Goal: Information Seeking & Learning: Learn about a topic

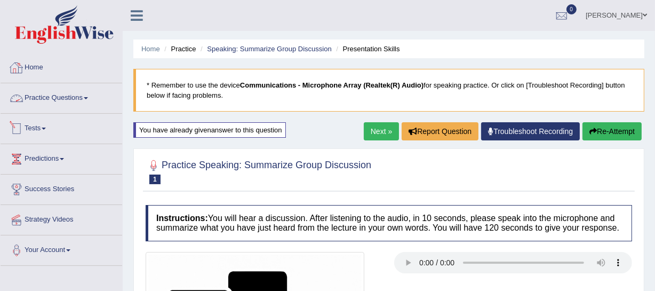
click at [33, 63] on link "Home" at bounding box center [62, 66] width 122 height 27
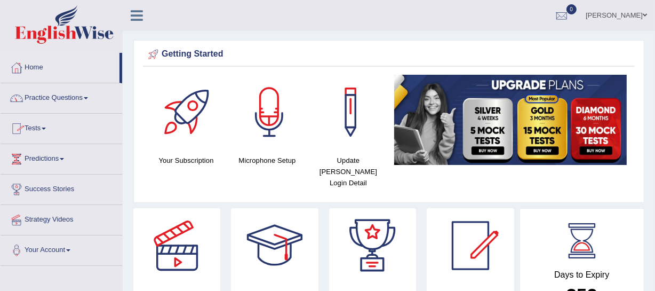
click at [86, 100] on link "Practice Questions" at bounding box center [62, 96] width 122 height 27
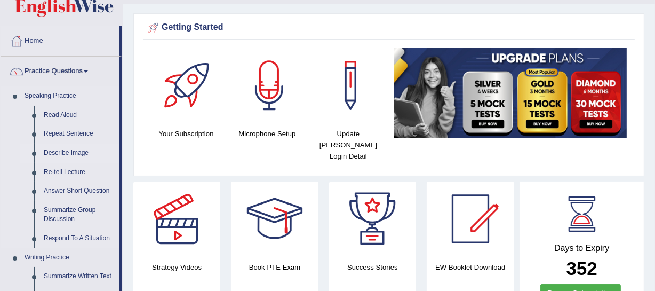
scroll to position [48, 0]
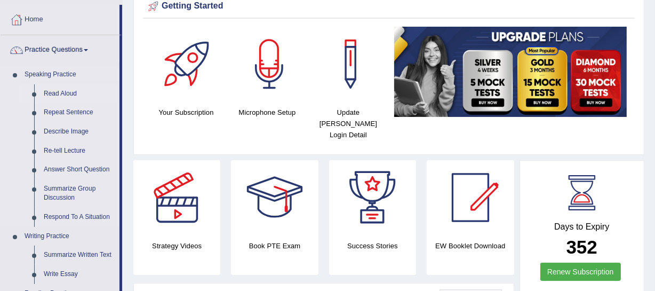
click at [67, 95] on link "Read Aloud" at bounding box center [79, 93] width 81 height 19
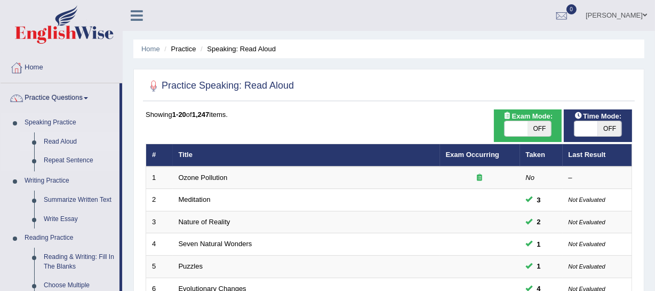
click at [60, 122] on link "Speaking Practice" at bounding box center [70, 122] width 100 height 19
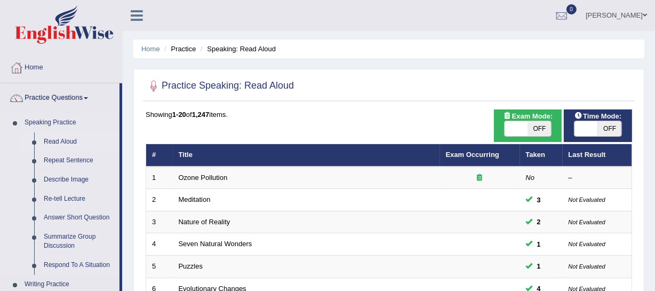
click at [55, 138] on link "Read Aloud" at bounding box center [79, 141] width 81 height 19
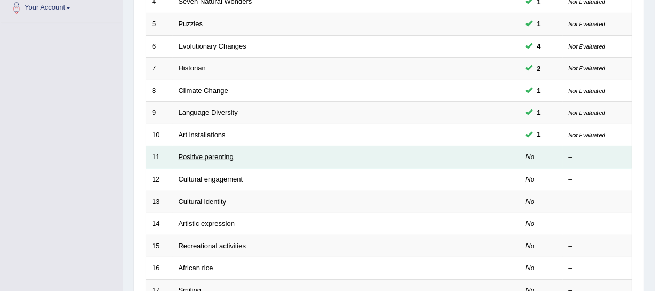
click at [208, 155] on link "Positive parenting" at bounding box center [206, 157] width 55 height 8
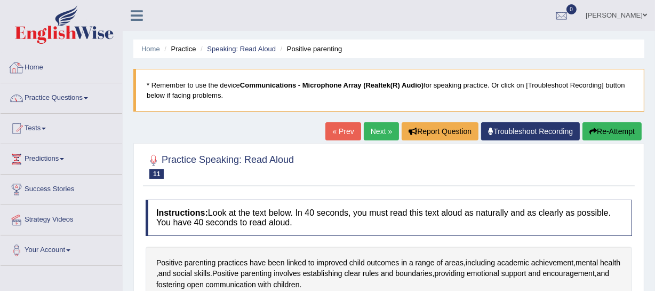
click at [43, 67] on link "Home" at bounding box center [62, 66] width 122 height 27
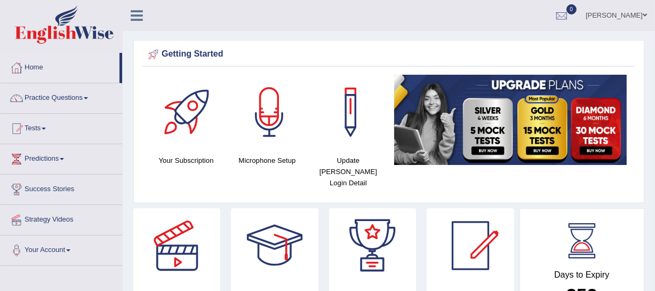
click at [647, 15] on link "[PERSON_NAME]" at bounding box center [616, 14] width 77 height 28
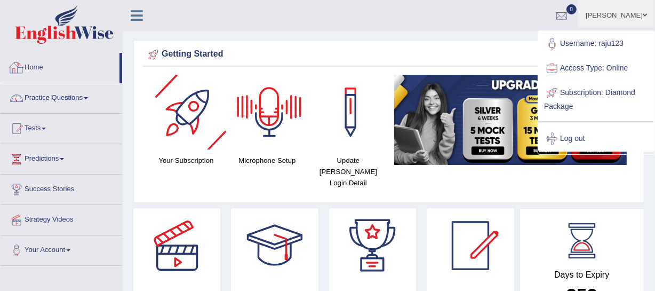
click at [139, 20] on icon at bounding box center [137, 16] width 12 height 14
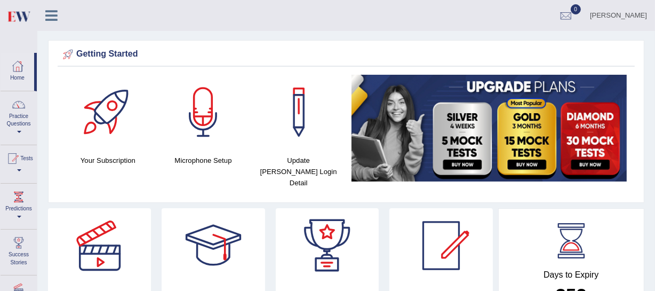
click at [43, 17] on link at bounding box center [51, 14] width 28 height 16
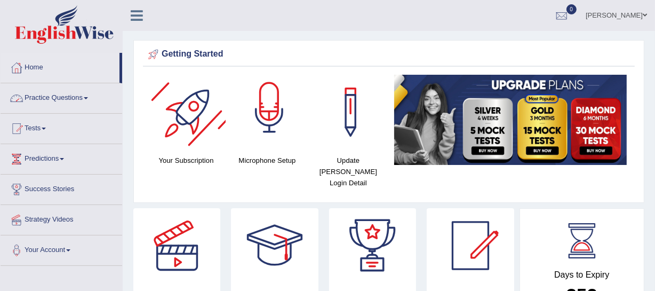
scroll to position [48, 0]
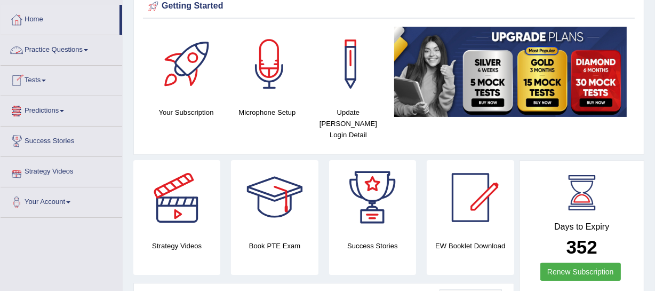
click at [90, 53] on link "Practice Questions" at bounding box center [62, 48] width 122 height 27
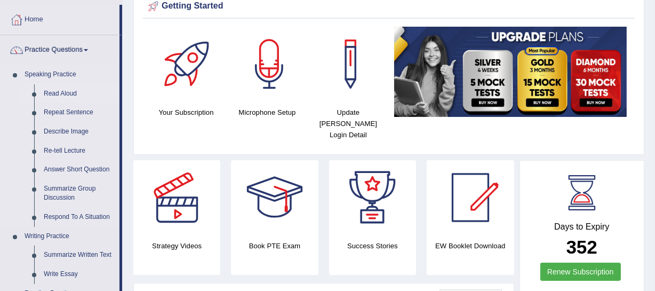
click at [38, 94] on li "Read Aloud" at bounding box center [70, 93] width 100 height 19
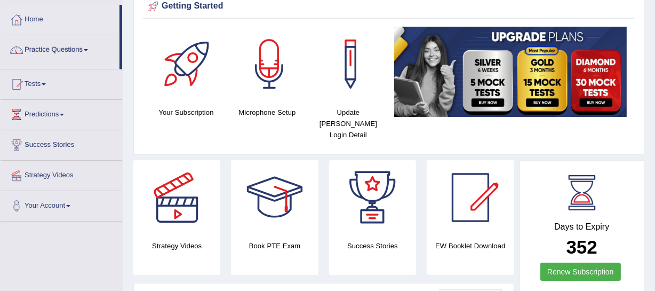
click at [57, 90] on ul "Home Practice Questions Speaking Practice Read Aloud Repeat Sentence Describe I…" at bounding box center [62, 113] width 122 height 217
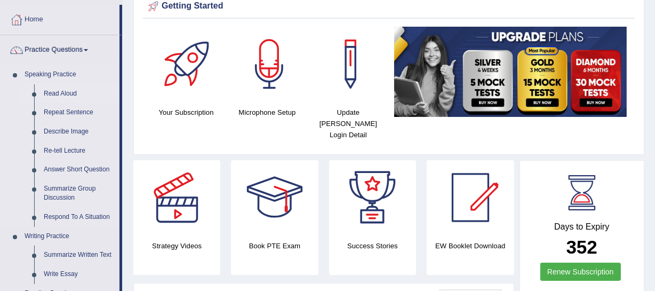
click at [65, 91] on link "Read Aloud" at bounding box center [79, 93] width 81 height 19
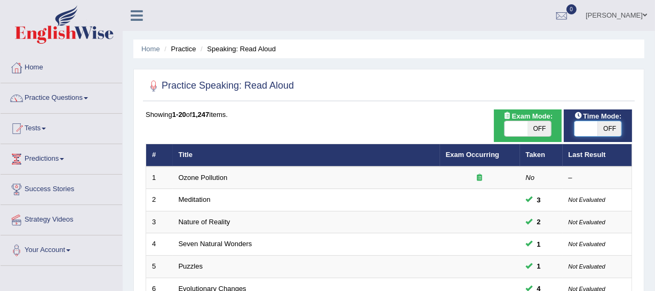
click at [590, 125] on span at bounding box center [585, 128] width 23 height 15
checkbox input "true"
click at [518, 125] on span at bounding box center [515, 128] width 23 height 15
checkbox input "true"
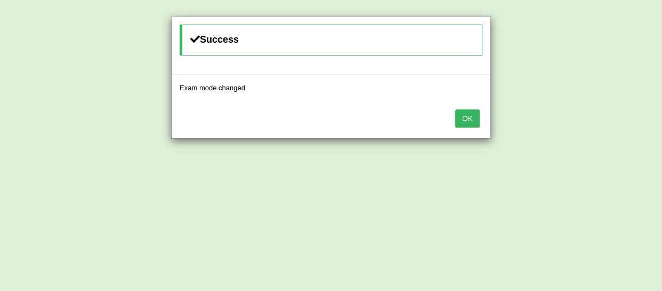
click at [477, 117] on button "OK" at bounding box center [467, 118] width 25 height 18
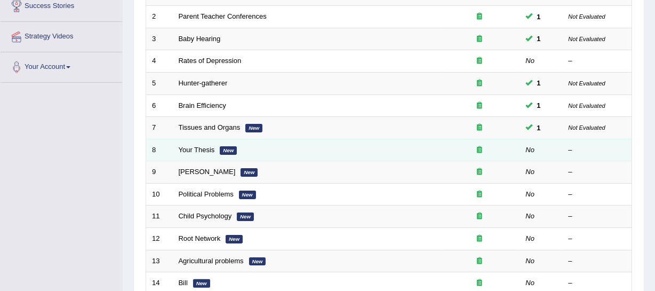
scroll to position [194, 0]
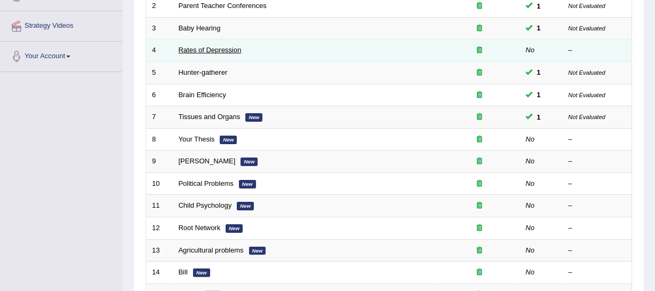
click at [210, 47] on link "Rates of Depression" at bounding box center [210, 50] width 63 height 8
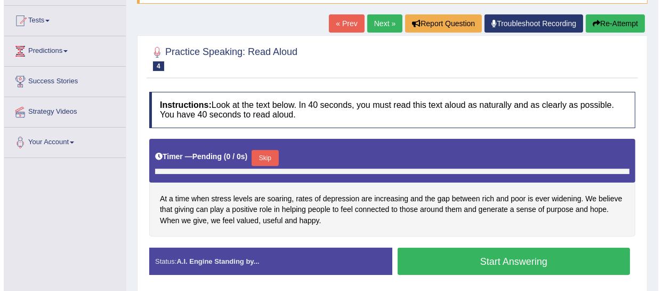
scroll to position [145, 0]
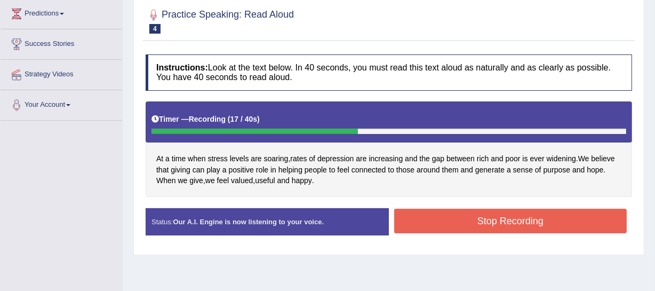
click at [514, 223] on button "Stop Recording" at bounding box center [510, 221] width 233 height 25
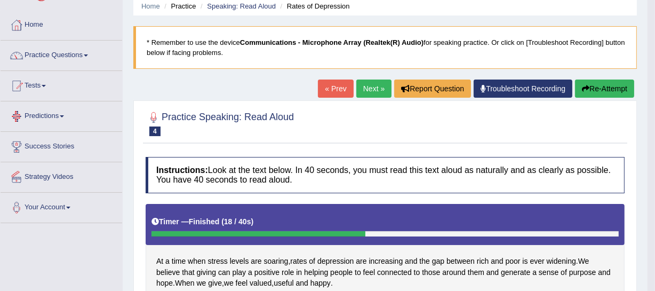
scroll to position [43, 0]
click at [91, 55] on link "Practice Questions" at bounding box center [62, 54] width 122 height 27
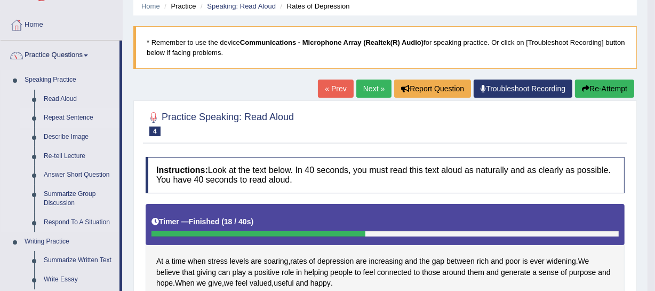
click at [69, 115] on link "Repeat Sentence" at bounding box center [79, 117] width 81 height 19
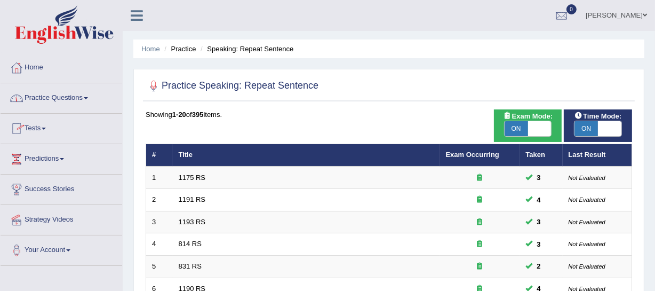
click at [89, 95] on link "Practice Questions" at bounding box center [62, 96] width 122 height 27
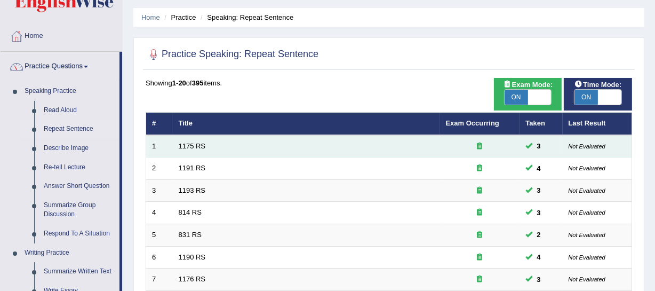
scroll to position [48, 0]
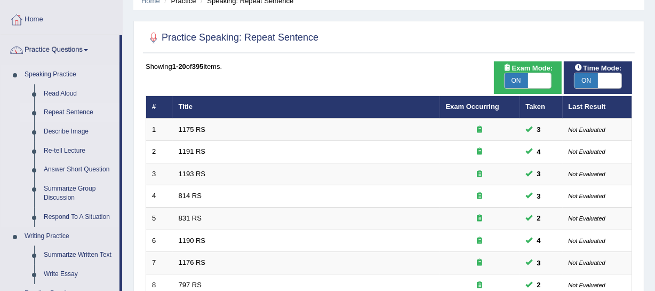
click at [73, 114] on link "Repeat Sentence" at bounding box center [79, 112] width 81 height 19
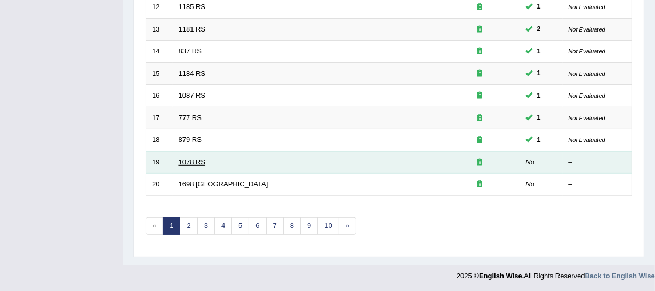
click at [197, 159] on link "1078 RS" at bounding box center [192, 162] width 27 height 8
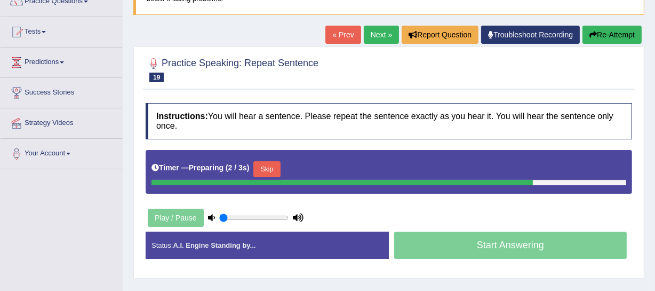
scroll to position [145, 0]
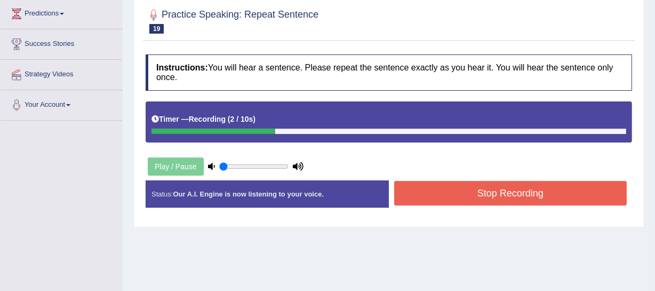
click at [470, 197] on button "Stop Recording" at bounding box center [510, 193] width 233 height 25
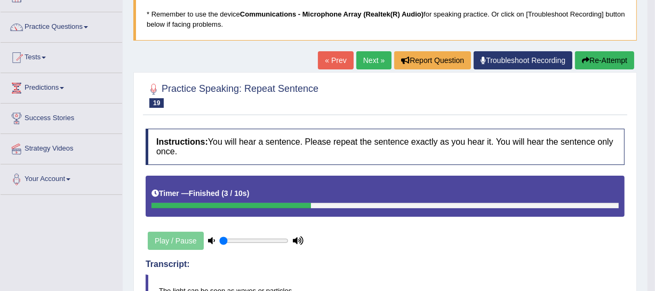
scroll to position [48, 0]
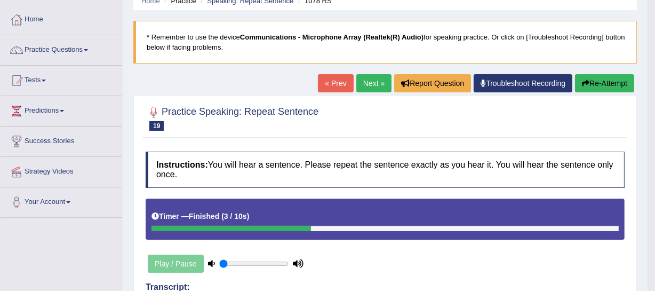
click at [359, 86] on link "Next »" at bounding box center [373, 83] width 35 height 18
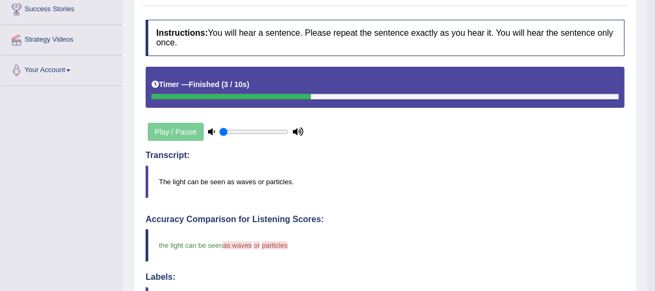
scroll to position [194, 0]
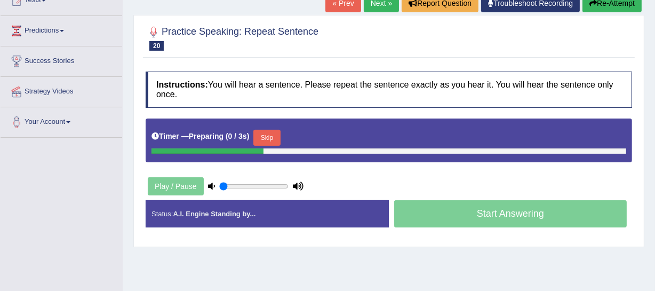
scroll to position [145, 0]
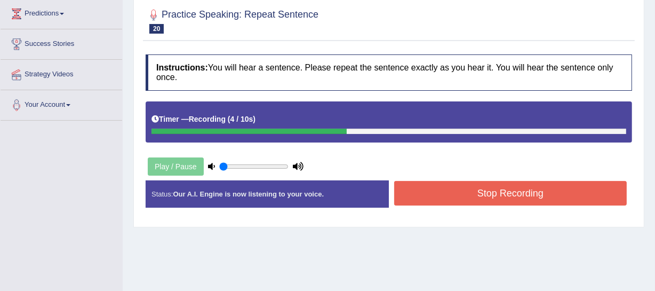
click at [503, 197] on button "Stop Recording" at bounding box center [510, 193] width 233 height 25
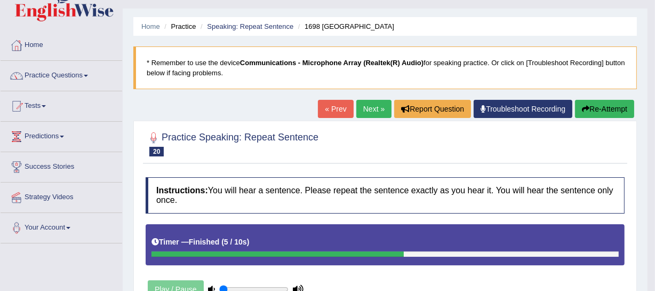
scroll to position [0, 0]
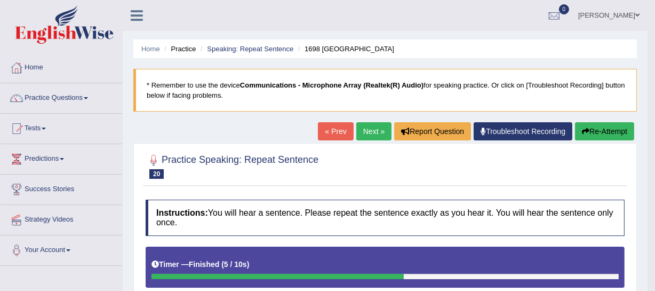
click at [368, 132] on link "Next »" at bounding box center [373, 131] width 35 height 18
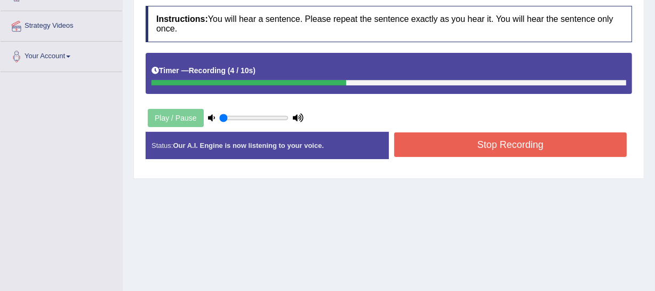
click at [468, 144] on button "Stop Recording" at bounding box center [510, 144] width 233 height 25
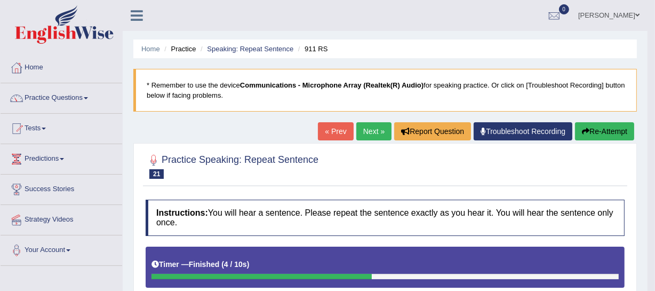
click at [376, 130] on link "Next »" at bounding box center [373, 131] width 35 height 18
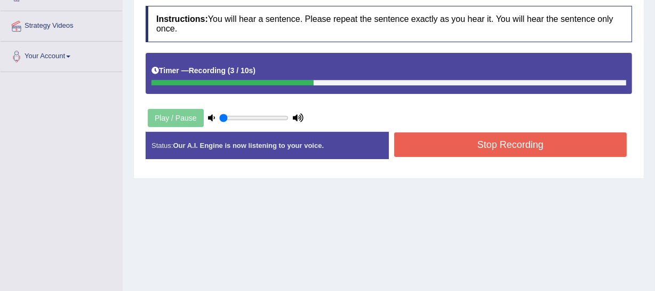
click at [450, 144] on button "Stop Recording" at bounding box center [510, 144] width 233 height 25
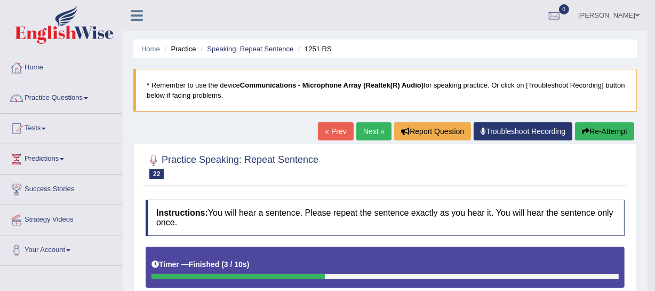
click at [597, 132] on button "Re-Attempt" at bounding box center [604, 131] width 59 height 18
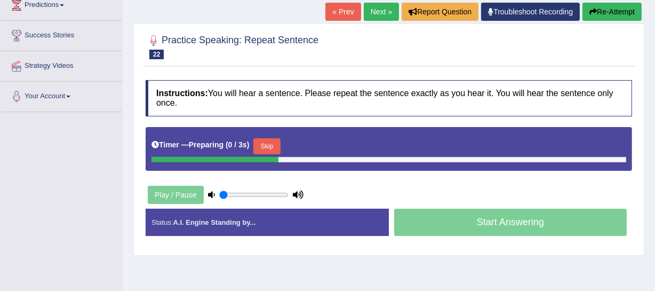
scroll to position [194, 0]
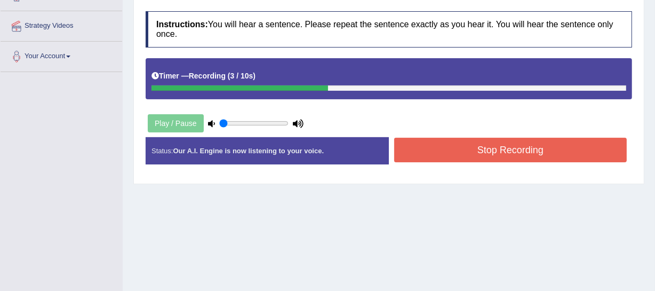
click at [478, 150] on button "Stop Recording" at bounding box center [510, 150] width 233 height 25
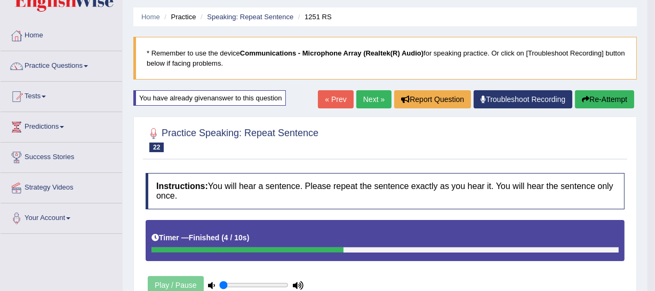
scroll to position [0, 0]
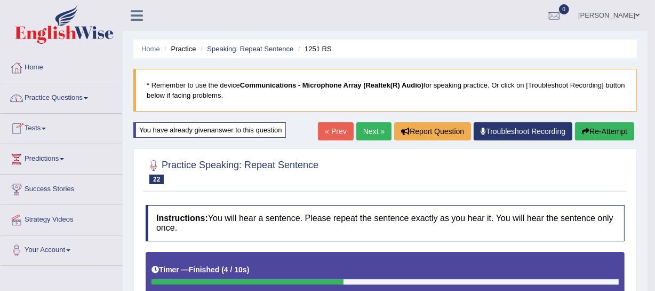
click at [88, 101] on link "Practice Questions" at bounding box center [62, 96] width 122 height 27
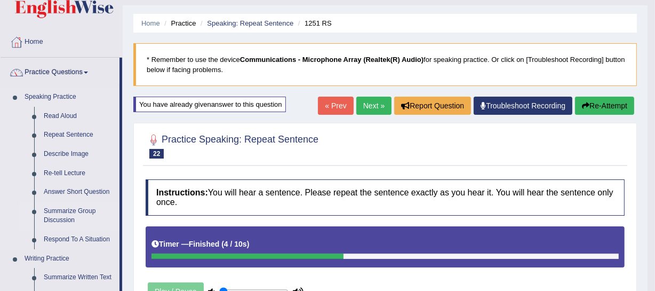
scroll to position [48, 0]
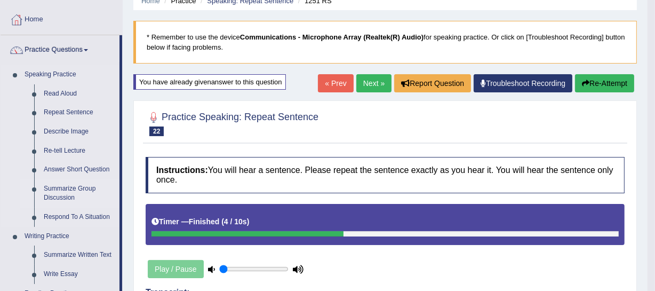
click at [51, 199] on link "Summarize Group Discussion" at bounding box center [79, 193] width 81 height 28
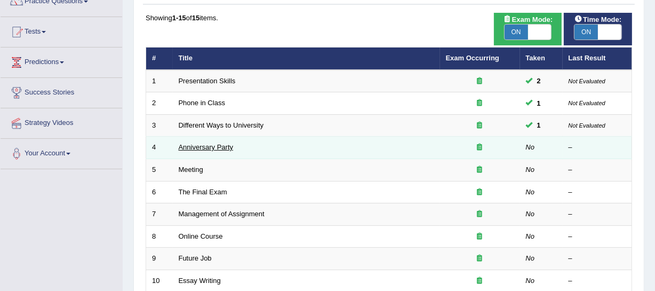
click at [215, 145] on link "Anniversary Party" at bounding box center [206, 147] width 55 height 8
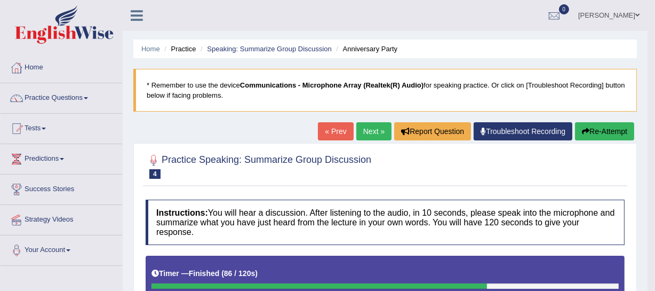
drag, startPoint x: 249, startPoint y: 99, endPoint x: 148, endPoint y: 89, distance: 101.8
click at [148, 89] on blockquote "* Remember to use the device Communications - Microphone Array (Realtek(R) Audi…" at bounding box center [384, 90] width 503 height 43
drag, startPoint x: 149, startPoint y: 80, endPoint x: 228, endPoint y: 87, distance: 79.8
click at [230, 91] on blockquote "* Remember to use the device Communications - Microphone Array (Realtek(R) Audi…" at bounding box center [384, 90] width 503 height 43
click at [228, 87] on blockquote "* Remember to use the device Communications - Microphone Array (Realtek(R) Audi…" at bounding box center [384, 90] width 503 height 43
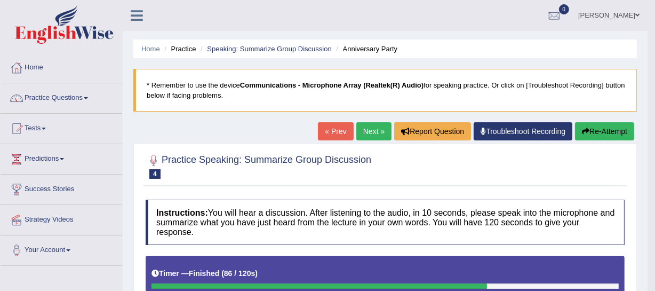
click at [228, 87] on blockquote "* Remember to use the device Communications - Microphone Array (Realtek(R) Audi…" at bounding box center [384, 90] width 503 height 43
click at [166, 81] on blockquote "* Remember to use the device Communications - Microphone Array (Realtek(R) Audi…" at bounding box center [384, 90] width 503 height 43
click at [171, 82] on blockquote "* Remember to use the device Communications - Microphone Array (Realtek(R) Audi…" at bounding box center [384, 90] width 503 height 43
drag, startPoint x: 171, startPoint y: 83, endPoint x: 216, endPoint y: 97, distance: 47.4
drag, startPoint x: 246, startPoint y: 97, endPoint x: 146, endPoint y: 78, distance: 102.0
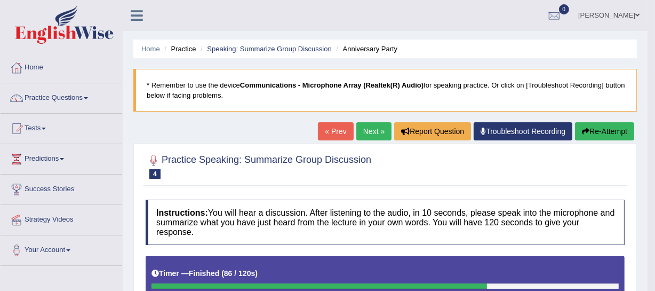
click at [153, 80] on blockquote "* Remember to use the device Communications - Microphone Array (Realtek(R) Audi…" at bounding box center [384, 90] width 503 height 43
drag, startPoint x: 141, startPoint y: 76, endPoint x: 245, endPoint y: 94, distance: 105.0
click at [245, 94] on blockquote "* Remember to use the device Communications - Microphone Array (Realtek(R) Audi…" at bounding box center [384, 90] width 503 height 43
drag, startPoint x: 250, startPoint y: 100, endPoint x: 153, endPoint y: 84, distance: 98.5
click at [155, 84] on blockquote "* Remember to use the device Communications - Microphone Array (Realtek(R) Audi…" at bounding box center [384, 90] width 503 height 43
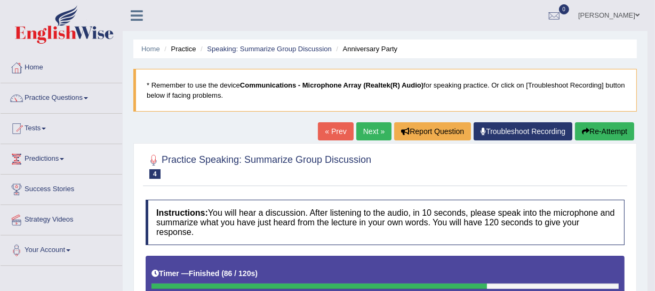
click at [152, 83] on blockquote "* Remember to use the device Communications - Microphone Array (Realtek(R) Audi…" at bounding box center [384, 90] width 503 height 43
drag, startPoint x: 154, startPoint y: 84, endPoint x: 164, endPoint y: 91, distance: 11.8
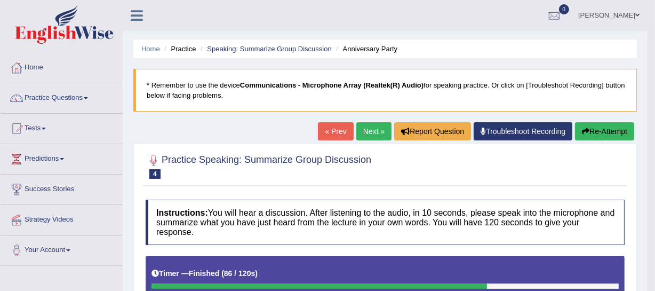
click at [164, 91] on blockquote "* Remember to use the device Communications - Microphone Array (Realtek(R) Audi…" at bounding box center [384, 90] width 503 height 43
drag, startPoint x: 175, startPoint y: 95, endPoint x: 191, endPoint y: 98, distance: 16.2
click at [190, 98] on blockquote "* Remember to use the device Communications - Microphone Array (Realtek(R) Audi…" at bounding box center [384, 90] width 503 height 43
drag, startPoint x: 193, startPoint y: 98, endPoint x: 201, endPoint y: 98, distance: 8.0
click at [194, 98] on blockquote "* Remember to use the device Communications - Microphone Array (Realtek(R) Audi…" at bounding box center [384, 90] width 503 height 43
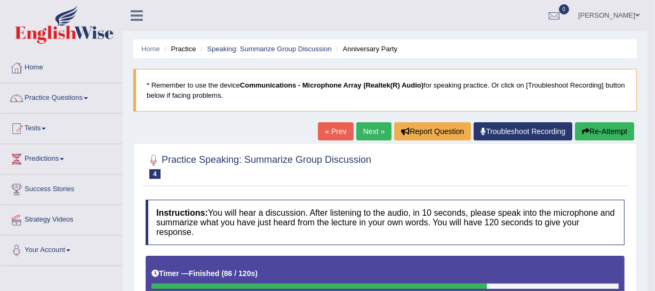
click at [201, 98] on blockquote "* Remember to use the device Communications - Microphone Array (Realtek(R) Audi…" at bounding box center [384, 90] width 503 height 43
drag, startPoint x: 204, startPoint y: 98, endPoint x: 212, endPoint y: 97, distance: 8.6
click at [207, 98] on blockquote "* Remember to use the device Communications - Microphone Array (Realtek(R) Audi…" at bounding box center [384, 90] width 503 height 43
click at [212, 97] on blockquote "* Remember to use the device Communications - Microphone Array (Realtek(R) Audi…" at bounding box center [384, 90] width 503 height 43
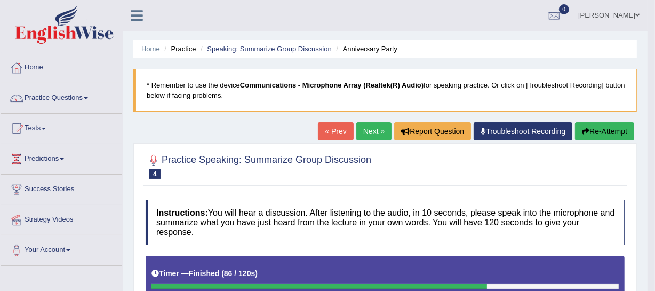
click at [212, 97] on blockquote "* Remember to use the device Communications - Microphone Array (Realtek(R) Audi…" at bounding box center [384, 90] width 503 height 43
drag, startPoint x: 213, startPoint y: 97, endPoint x: 228, endPoint y: 95, distance: 15.0
click at [226, 95] on blockquote "* Remember to use the device Communications - Microphone Array (Realtek(R) Audi…" at bounding box center [384, 90] width 503 height 43
click at [239, 94] on blockquote "* Remember to use the device Communications - Microphone Array (Realtek(R) Audi…" at bounding box center [384, 90] width 503 height 43
drag, startPoint x: 251, startPoint y: 99, endPoint x: 190, endPoint y: 98, distance: 60.8
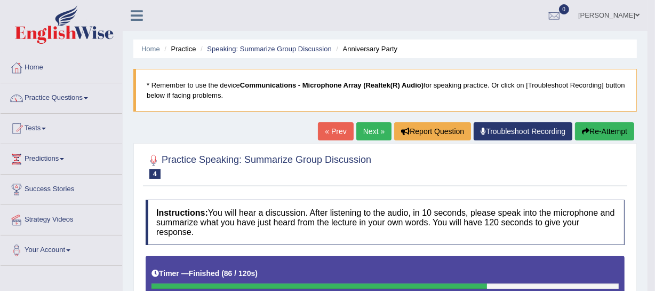
click at [192, 98] on blockquote "* Remember to use the device Communications - Microphone Array (Realtek(R) Audi…" at bounding box center [384, 90] width 503 height 43
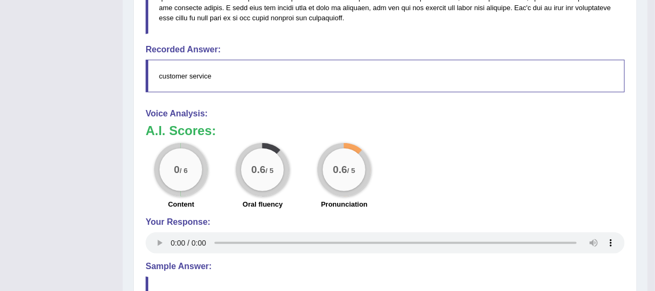
scroll to position [727, 0]
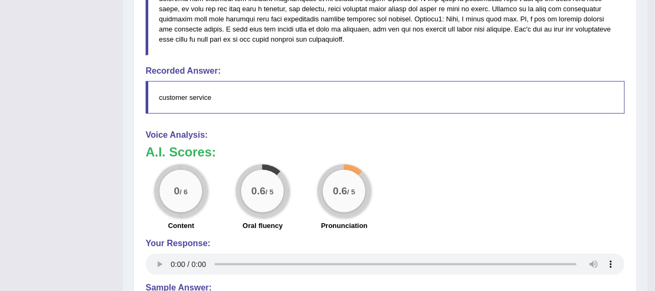
drag, startPoint x: 259, startPoint y: 45, endPoint x: 170, endPoint y: 63, distance: 90.4
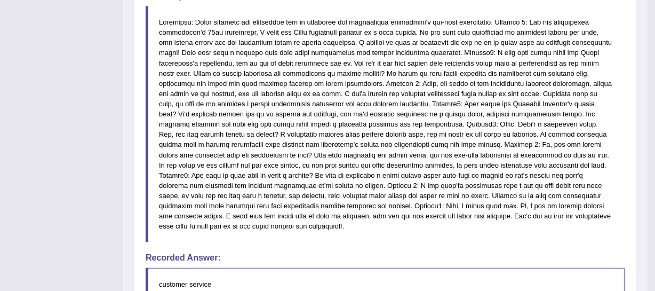
scroll to position [533, 0]
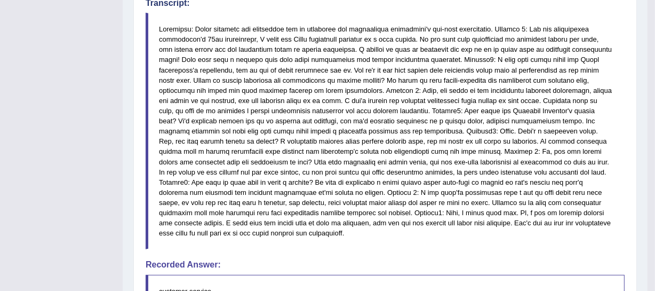
drag, startPoint x: 199, startPoint y: 51, endPoint x: 327, endPoint y: 67, distance: 128.5
click at [325, 69] on blockquote at bounding box center [385, 131] width 479 height 236
click at [305, 77] on blockquote at bounding box center [385, 131] width 479 height 236
click at [299, 67] on blockquote at bounding box center [385, 131] width 479 height 236
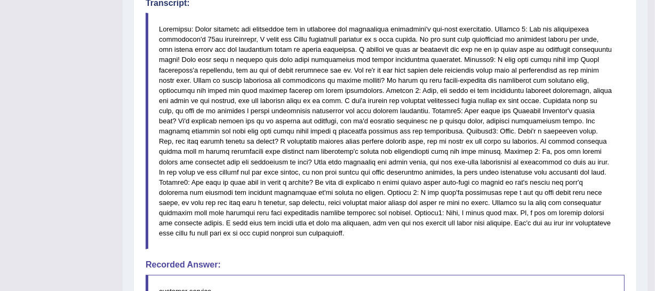
click at [299, 67] on blockquote at bounding box center [385, 131] width 479 height 236
click at [317, 58] on blockquote at bounding box center [385, 131] width 479 height 236
click at [323, 48] on blockquote at bounding box center [385, 131] width 479 height 236
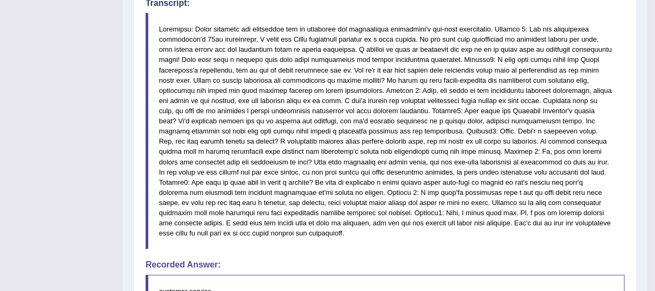
click at [327, 39] on blockquote at bounding box center [385, 131] width 479 height 236
click at [326, 39] on blockquote at bounding box center [385, 131] width 479 height 236
click at [324, 26] on blockquote at bounding box center [385, 131] width 479 height 236
drag, startPoint x: 330, startPoint y: 26, endPoint x: 369, endPoint y: 15, distance: 40.7
click at [349, 21] on blockquote at bounding box center [385, 131] width 479 height 236
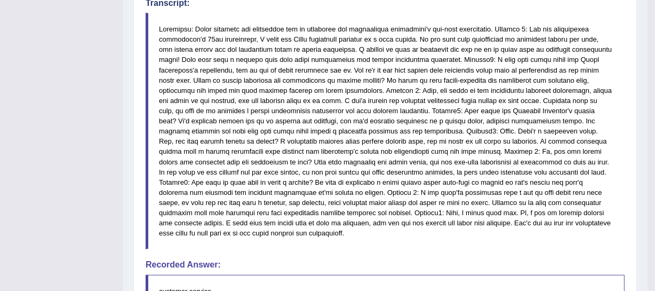
drag, startPoint x: 370, startPoint y: 15, endPoint x: 389, endPoint y: 23, distance: 20.3
click at [373, 17] on blockquote at bounding box center [385, 131] width 479 height 236
drag, startPoint x: 392, startPoint y: 26, endPoint x: 405, endPoint y: 30, distance: 13.7
click at [399, 29] on blockquote at bounding box center [385, 131] width 479 height 236
drag, startPoint x: 405, startPoint y: 30, endPoint x: 423, endPoint y: 28, distance: 18.3
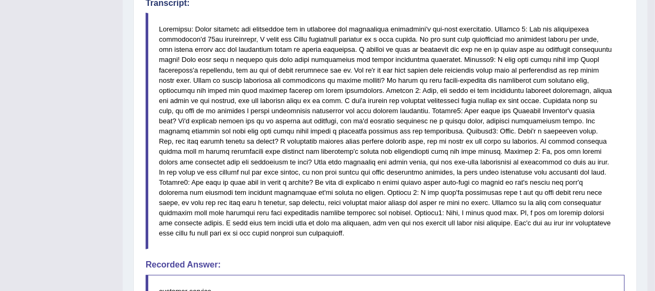
click at [407, 30] on blockquote at bounding box center [385, 131] width 479 height 236
drag, startPoint x: 464, startPoint y: 21, endPoint x: 474, endPoint y: 21, distance: 10.1
click at [473, 21] on blockquote at bounding box center [385, 131] width 479 height 236
click at [553, 31] on blockquote at bounding box center [385, 131] width 479 height 236
drag, startPoint x: 564, startPoint y: 31, endPoint x: 583, endPoint y: 31, distance: 19.2
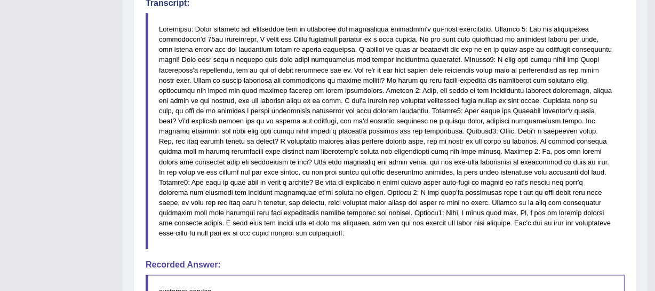
click at [578, 31] on blockquote at bounding box center [385, 131] width 479 height 236
drag, startPoint x: 583, startPoint y: 31, endPoint x: 547, endPoint y: 58, distance: 44.3
click at [585, 37] on blockquote at bounding box center [385, 131] width 479 height 236
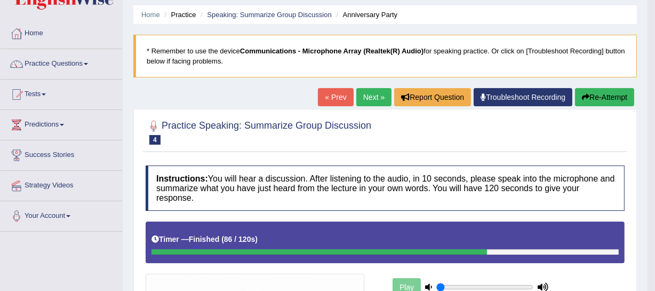
scroll to position [0, 0]
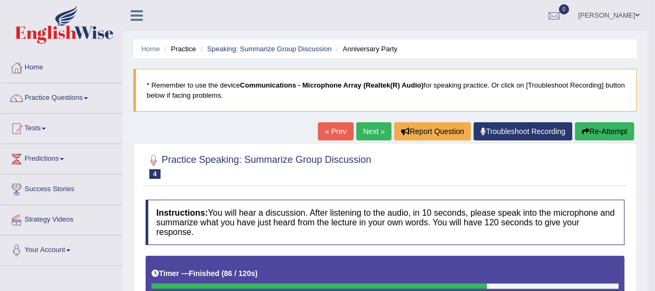
click at [88, 97] on span at bounding box center [86, 98] width 4 height 2
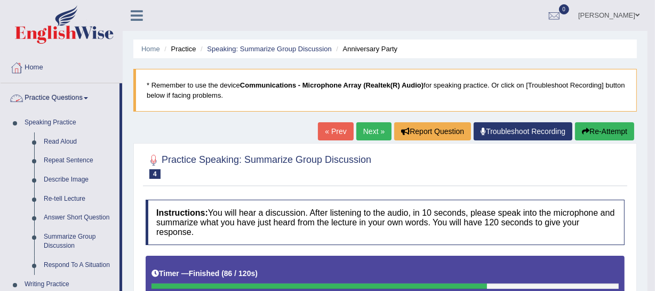
click at [196, 19] on div "Raju Ahammed Talukder Toggle navigation Username: raju123 Access Type: Online S…" at bounding box center [385, 15] width 525 height 31
drag, startPoint x: 265, startPoint y: 47, endPoint x: 257, endPoint y: 49, distance: 8.3
click at [75, 96] on link "Practice Questions" at bounding box center [60, 96] width 119 height 27
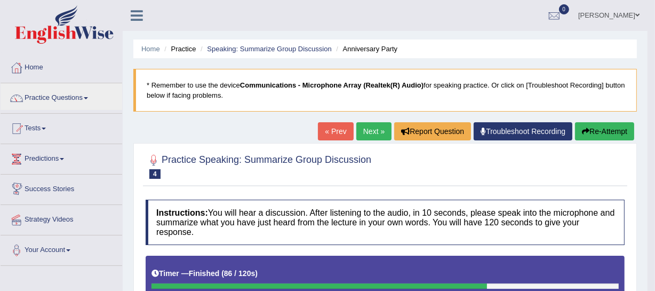
click at [44, 132] on link "Tests" at bounding box center [62, 127] width 122 height 27
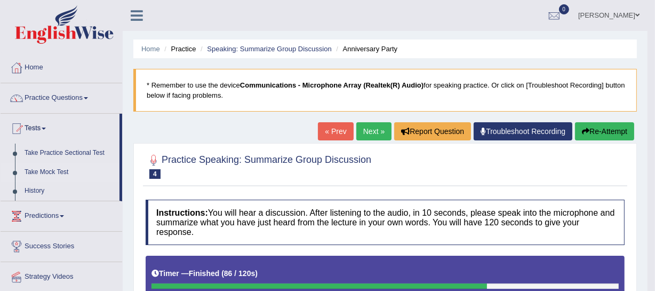
drag, startPoint x: 51, startPoint y: 174, endPoint x: 43, endPoint y: 171, distance: 9.1
drag, startPoint x: 43, startPoint y: 171, endPoint x: 46, endPoint y: 163, distance: 8.3
click at [30, 72] on link "Home" at bounding box center [62, 66] width 122 height 27
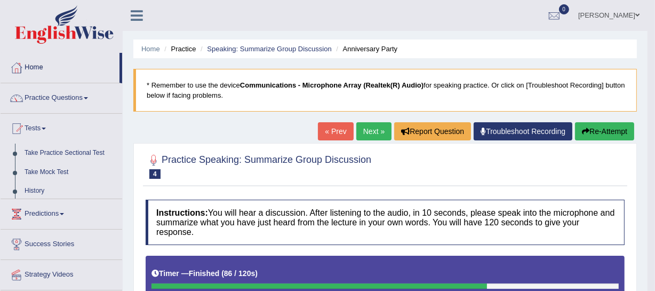
click at [30, 72] on link "Home" at bounding box center [60, 66] width 119 height 27
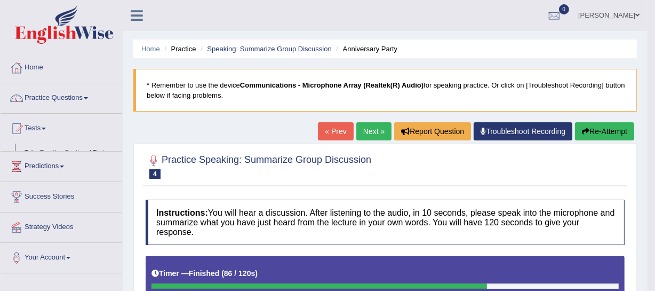
click at [30, 72] on link "Home" at bounding box center [62, 66] width 122 height 27
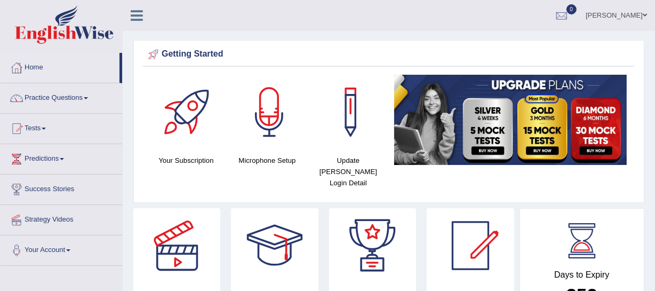
click at [85, 101] on link "Practice Questions" at bounding box center [62, 96] width 122 height 27
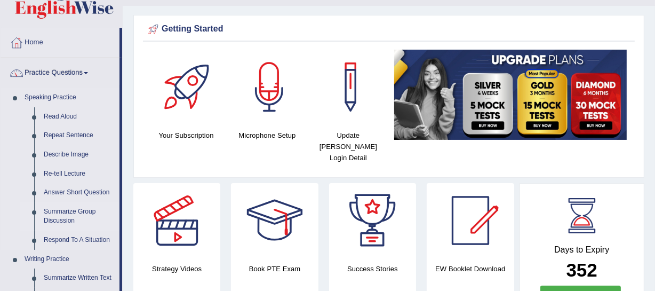
scroll to position [48, 0]
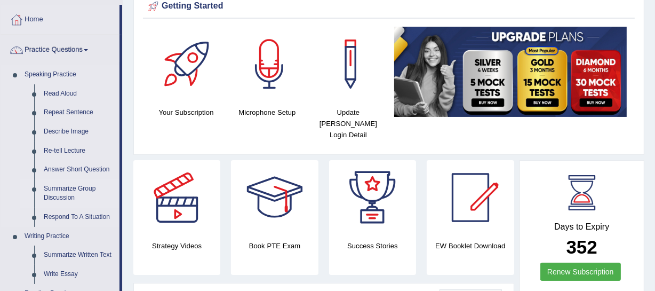
click at [74, 198] on link "Summarize Group Discussion" at bounding box center [79, 193] width 81 height 28
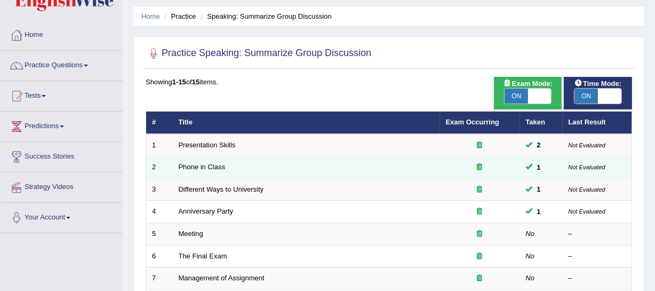
scroll to position [48, 0]
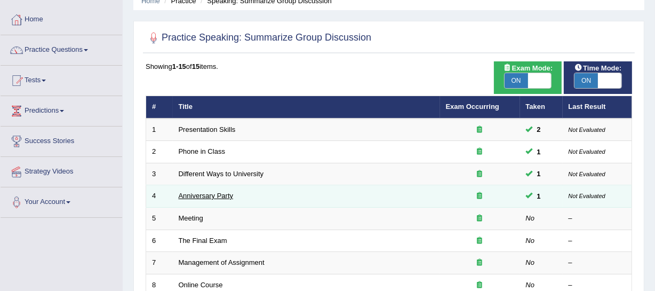
click at [207, 197] on link "Anniversary Party" at bounding box center [206, 195] width 55 height 8
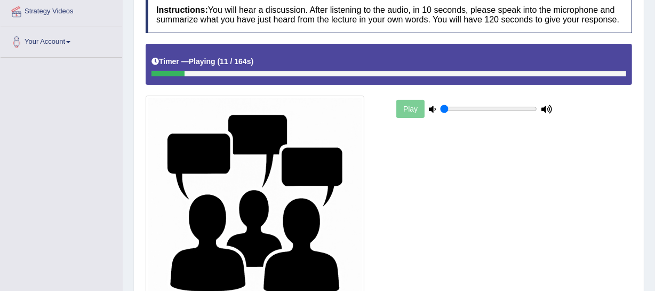
scroll to position [168, 0]
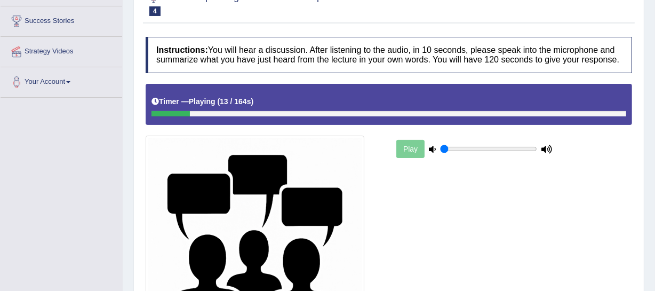
click at [215, 97] on b "Playing" at bounding box center [202, 101] width 27 height 9
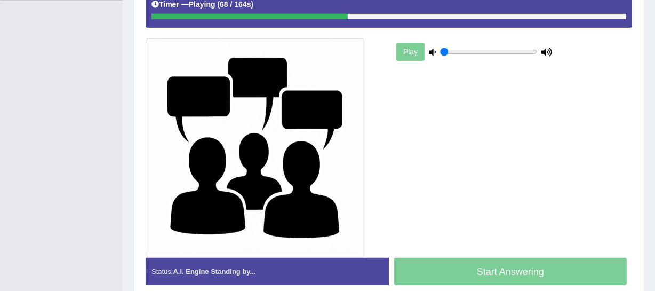
scroll to position [314, 0]
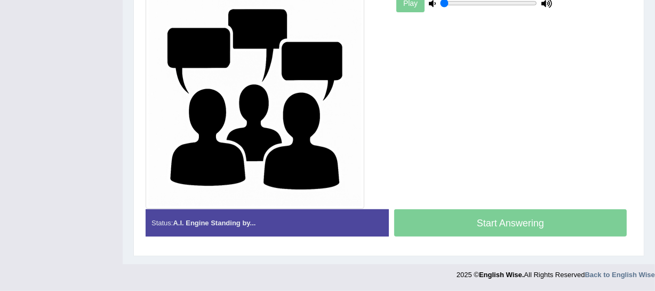
click at [473, 221] on div "Start Answering" at bounding box center [510, 224] width 243 height 30
click at [499, 227] on div "Start Answering" at bounding box center [510, 224] width 243 height 30
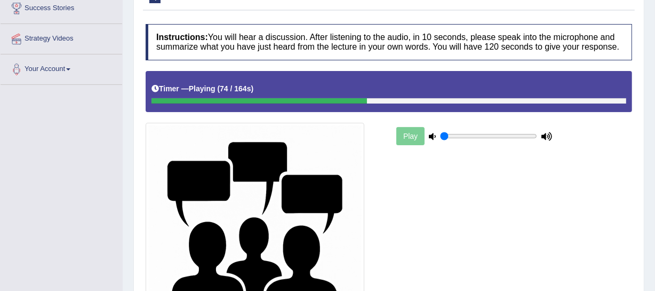
scroll to position [168, 0]
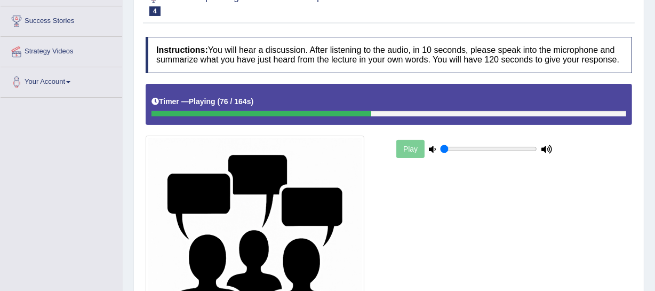
click at [425, 117] on div "Timer — Playing ( 76 / 164s ) Skip" at bounding box center [389, 104] width 486 height 41
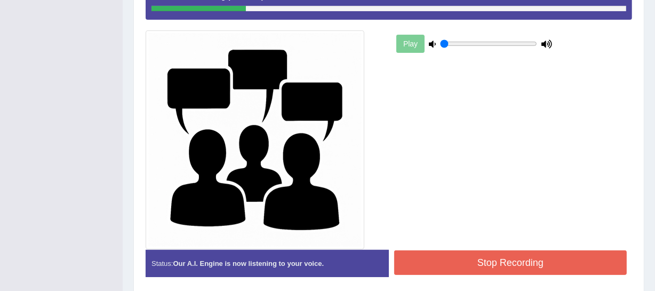
scroll to position [314, 0]
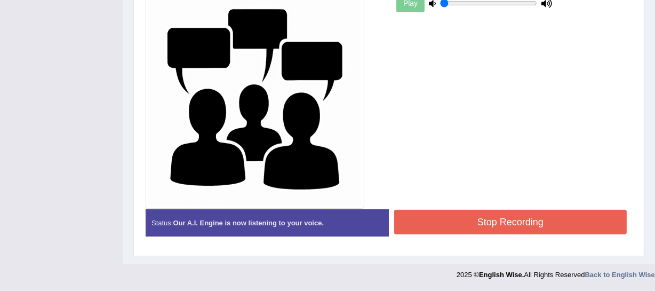
click at [436, 219] on button "Stop Recording" at bounding box center [510, 222] width 233 height 25
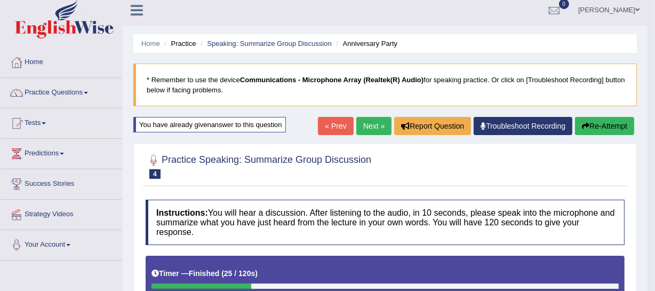
scroll to position [0, 0]
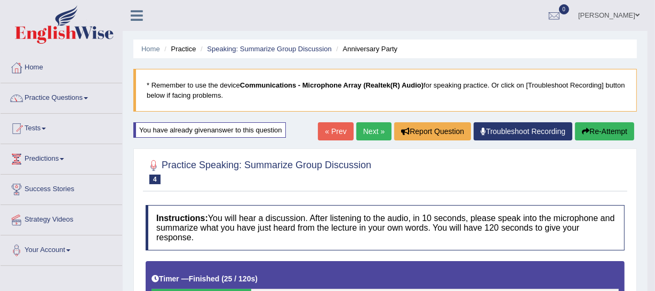
click at [587, 130] on button "Re-Attempt" at bounding box center [604, 131] width 59 height 18
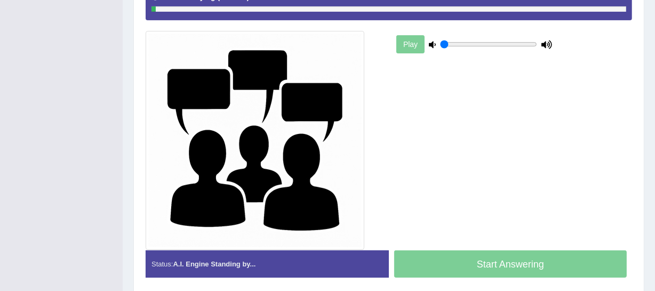
scroll to position [314, 0]
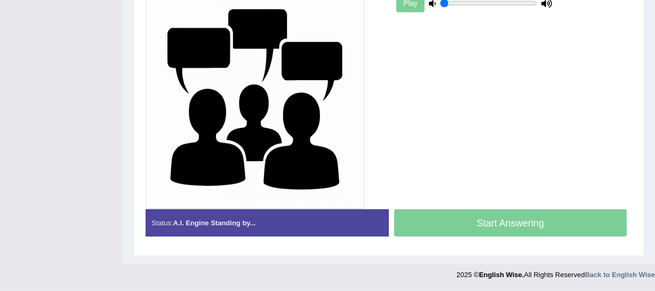
click at [456, 230] on div "Start Answering" at bounding box center [510, 224] width 243 height 30
click at [459, 220] on div "Start Answering" at bounding box center [510, 224] width 243 height 30
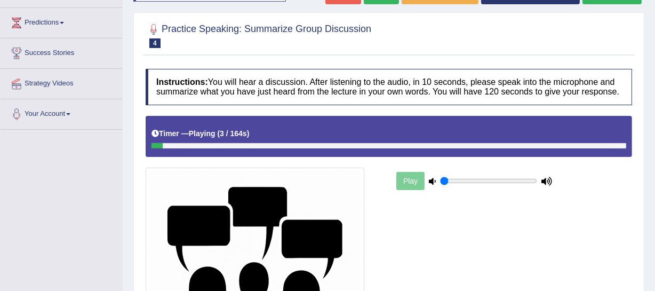
scroll to position [119, 0]
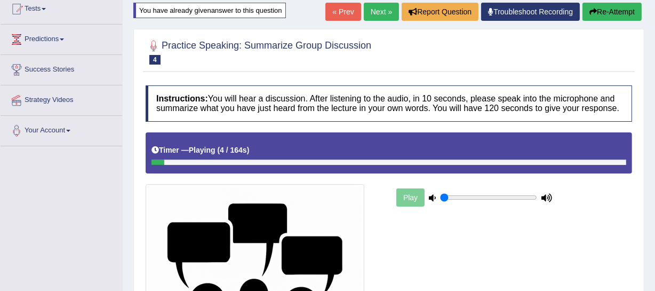
click at [340, 159] on div at bounding box center [388, 161] width 475 height 5
click at [340, 163] on div at bounding box center [388, 161] width 475 height 5
click at [339, 161] on div at bounding box center [388, 161] width 475 height 5
drag, startPoint x: 169, startPoint y: 162, endPoint x: 490, endPoint y: 159, distance: 321.6
click at [428, 163] on div at bounding box center [388, 161] width 475 height 5
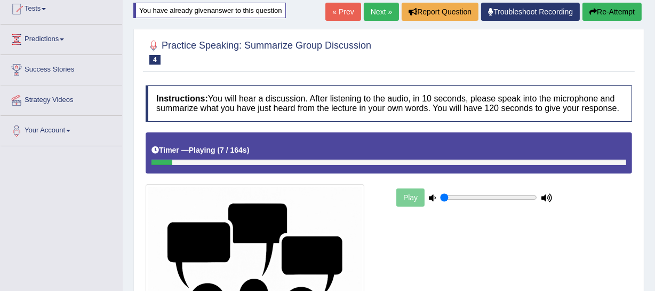
click at [614, 159] on div at bounding box center [388, 161] width 475 height 5
click at [619, 167] on div "Timer — Playing ( 7 / 164s ) Skip" at bounding box center [389, 152] width 486 height 41
click at [619, 159] on div at bounding box center [388, 161] width 475 height 5
click at [616, 159] on div at bounding box center [388, 161] width 475 height 5
drag, startPoint x: 614, startPoint y: 158, endPoint x: 599, endPoint y: 160, distance: 15.5
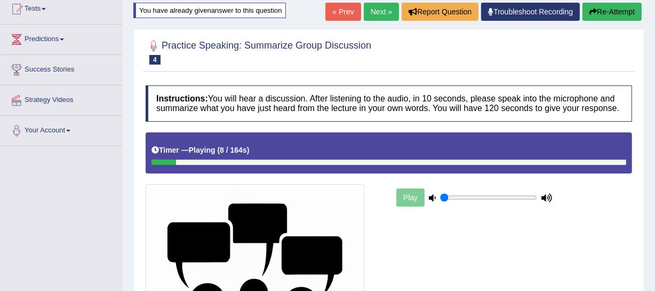
click at [614, 159] on div at bounding box center [388, 161] width 475 height 5
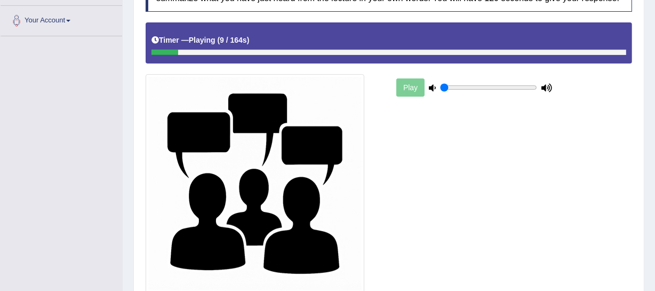
scroll to position [265, 0]
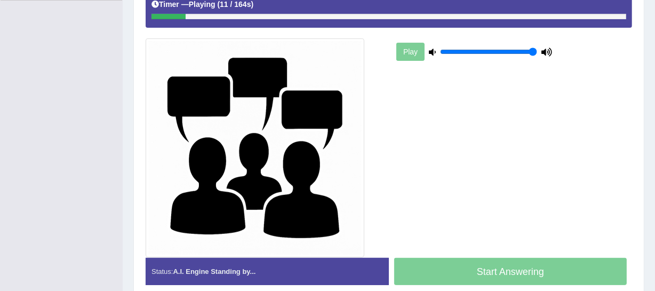
drag, startPoint x: 474, startPoint y: 51, endPoint x: 547, endPoint y: 60, distance: 73.6
click at [537, 56] on input "range" at bounding box center [488, 51] width 97 height 9
drag, startPoint x: 532, startPoint y: 53, endPoint x: 491, endPoint y: 55, distance: 41.1
type input "0.55"
click at [491, 55] on input "range" at bounding box center [488, 51] width 97 height 9
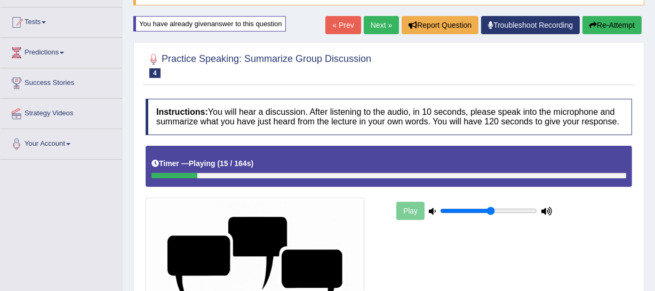
scroll to position [71, 0]
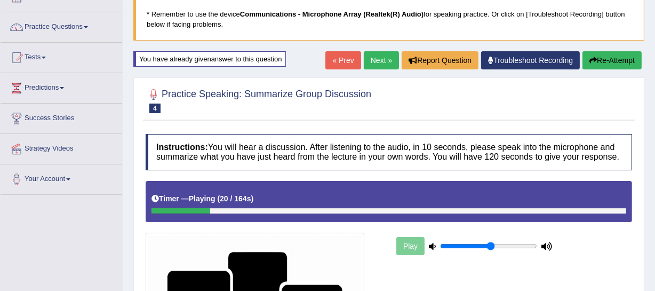
drag, startPoint x: 381, startPoint y: 95, endPoint x: 193, endPoint y: 84, distance: 188.6
click at [193, 84] on div at bounding box center [389, 100] width 486 height 33
drag, startPoint x: 173, startPoint y: 95, endPoint x: 179, endPoint y: 98, distance: 6.4
click at [175, 96] on h2 "Practice Speaking: Summarize Group Discussion 4 Anniversary Party" at bounding box center [259, 99] width 226 height 27
drag, startPoint x: 179, startPoint y: 98, endPoint x: 186, endPoint y: 98, distance: 6.9
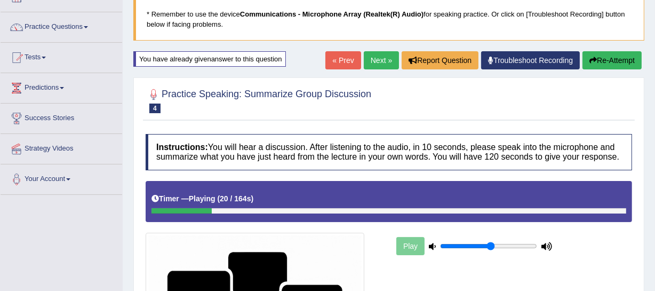
click at [186, 98] on h2 "Practice Speaking: Summarize Group Discussion 4 Anniversary Party" at bounding box center [259, 99] width 226 height 27
drag, startPoint x: 186, startPoint y: 98, endPoint x: 203, endPoint y: 110, distance: 20.7
click at [197, 107] on h2 "Practice Speaking: Summarize Group Discussion 4 Anniversary Party" at bounding box center [259, 99] width 226 height 27
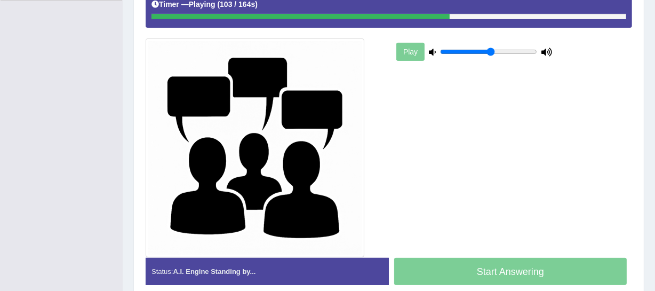
scroll to position [217, 0]
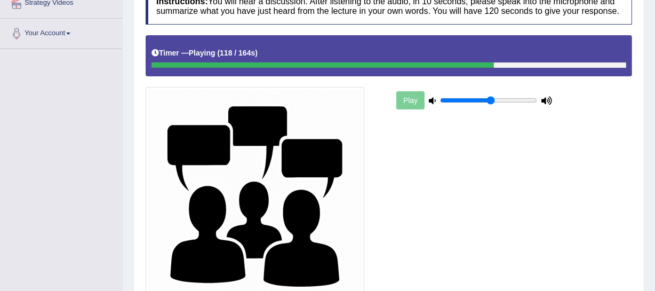
click at [602, 65] on div at bounding box center [388, 64] width 475 height 5
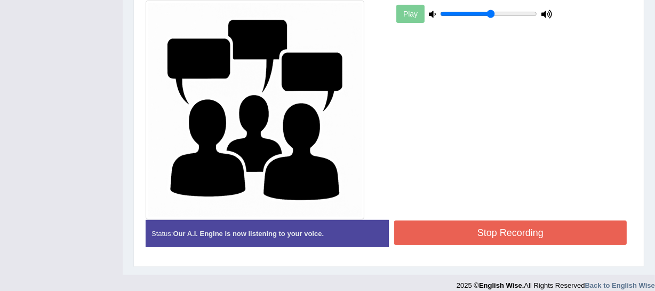
scroll to position [314, 0]
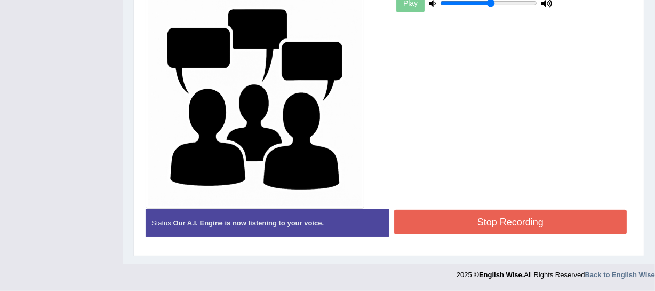
click at [461, 211] on button "Stop Recording" at bounding box center [510, 222] width 233 height 25
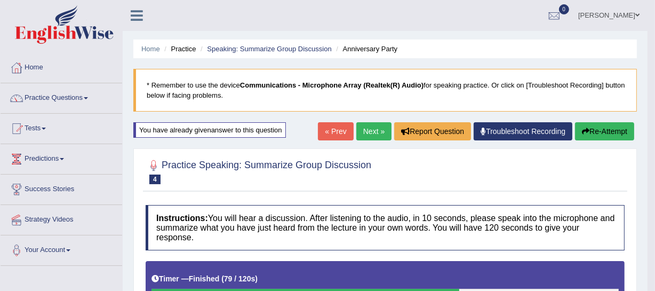
scroll to position [0, 0]
click at [84, 98] on link "Practice Questions" at bounding box center [62, 96] width 122 height 27
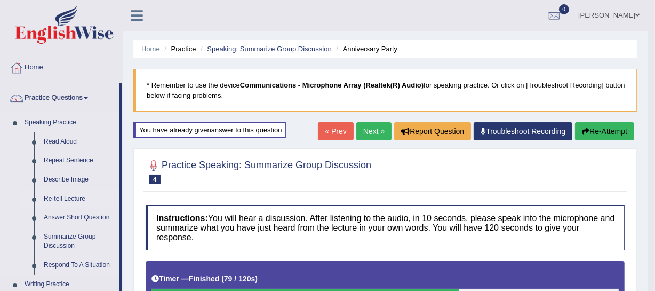
click at [67, 197] on link "Re-tell Lecture" at bounding box center [79, 198] width 81 height 19
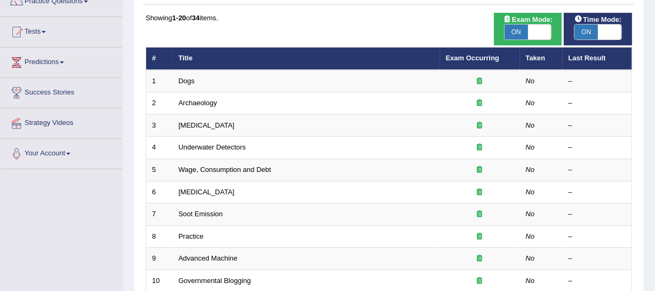
click at [188, 83] on link "Dogs" at bounding box center [187, 81] width 16 height 8
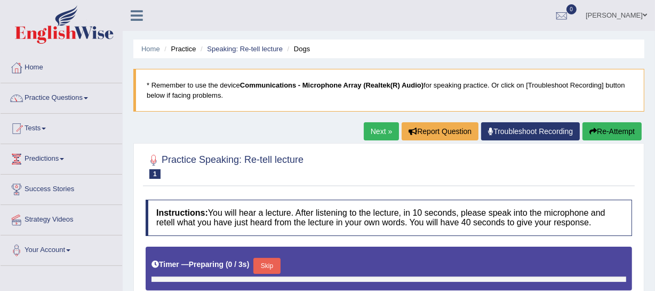
type input "0.55"
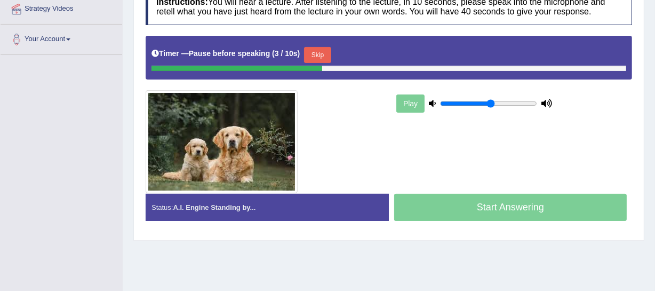
scroll to position [194, 0]
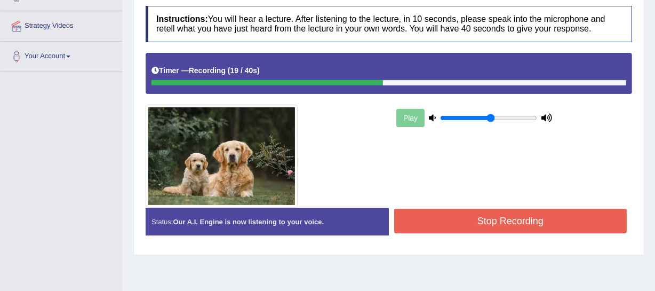
click at [480, 218] on button "Stop Recording" at bounding box center [510, 221] width 233 height 25
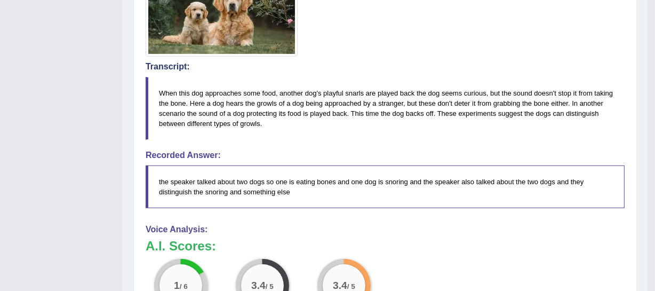
scroll to position [327, 0]
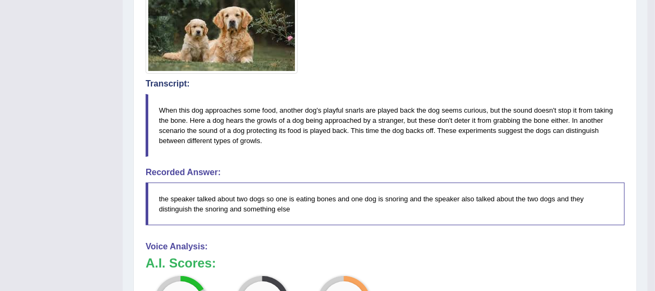
click at [351, 105] on blockquote "When this dog approaches some food, another dog's playful snarls are played bac…" at bounding box center [385, 125] width 479 height 63
click at [353, 109] on blockquote "When this dog approaches some food, another dog's playful snarls are played bac…" at bounding box center [385, 125] width 479 height 63
click at [250, 140] on blockquote "When this dog approaches some food, another dog's playful snarls are played bac…" at bounding box center [385, 125] width 479 height 63
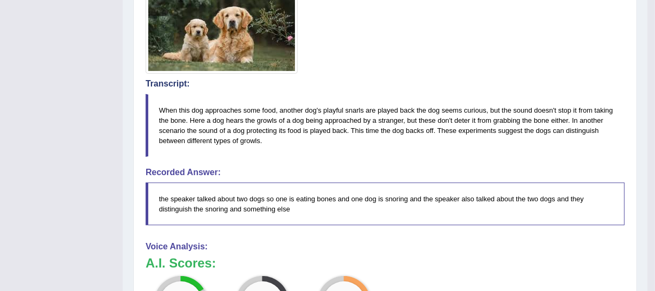
click at [250, 140] on blockquote "When this dog approaches some food, another dog's playful snarls are played bac…" at bounding box center [385, 125] width 479 height 63
drag, startPoint x: 245, startPoint y: 139, endPoint x: 238, endPoint y: 139, distance: 6.4
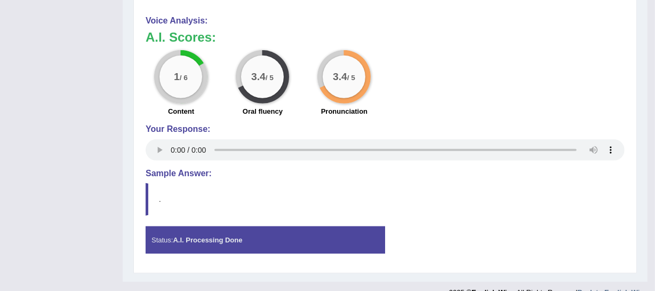
scroll to position [570, 0]
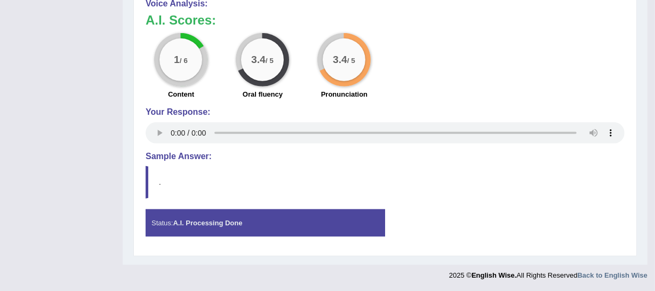
click at [205, 225] on strong "A.I. Processing Done" at bounding box center [207, 223] width 69 height 8
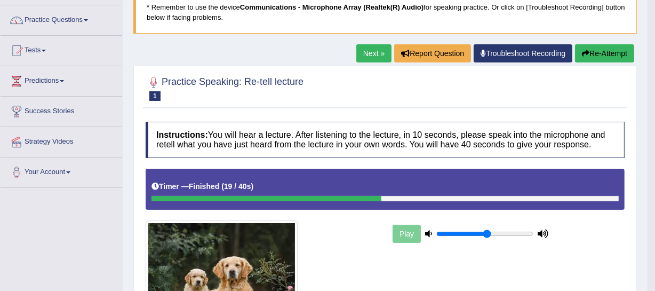
scroll to position [37, 0]
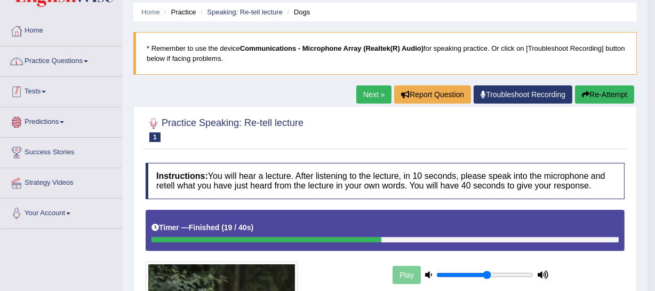
click at [70, 66] on link "Practice Questions" at bounding box center [62, 59] width 122 height 27
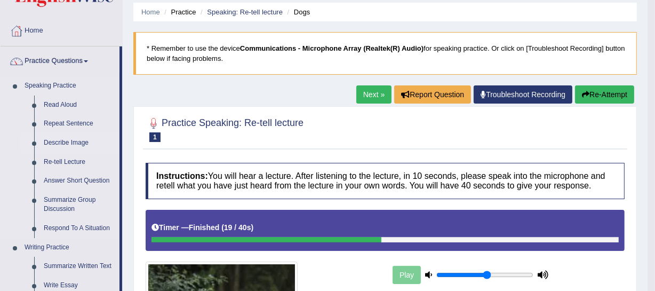
click at [69, 142] on link "Describe Image" at bounding box center [79, 142] width 81 height 19
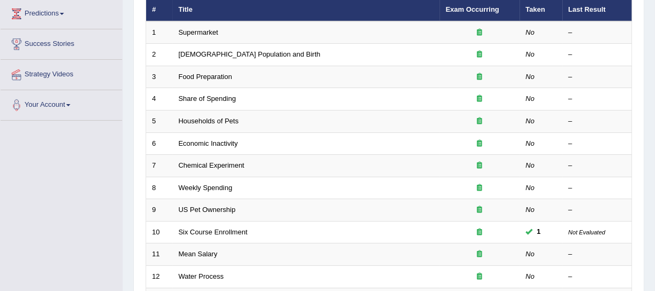
click at [219, 141] on link "Economic Inactivity" at bounding box center [208, 143] width 59 height 8
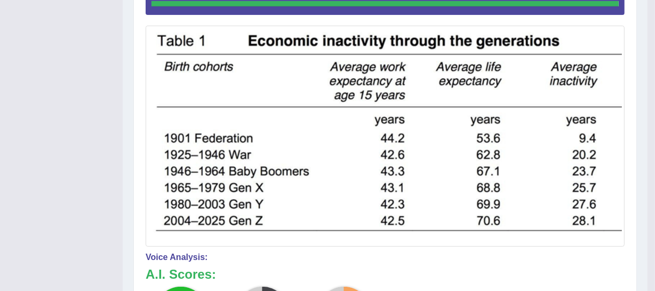
scroll to position [235, 0]
